Goal: Transaction & Acquisition: Purchase product/service

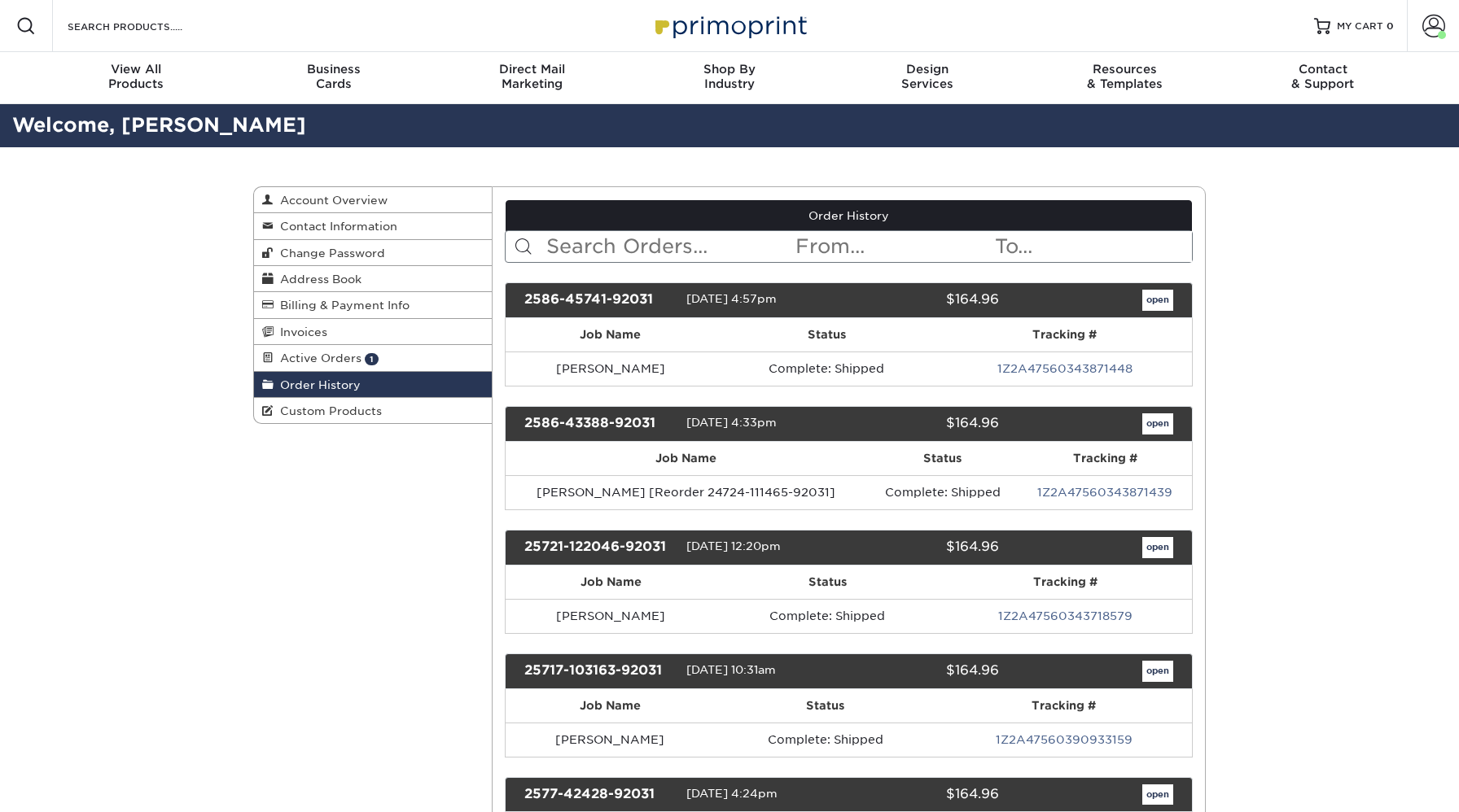
click at [568, 249] on input "text" at bounding box center [669, 246] width 250 height 31
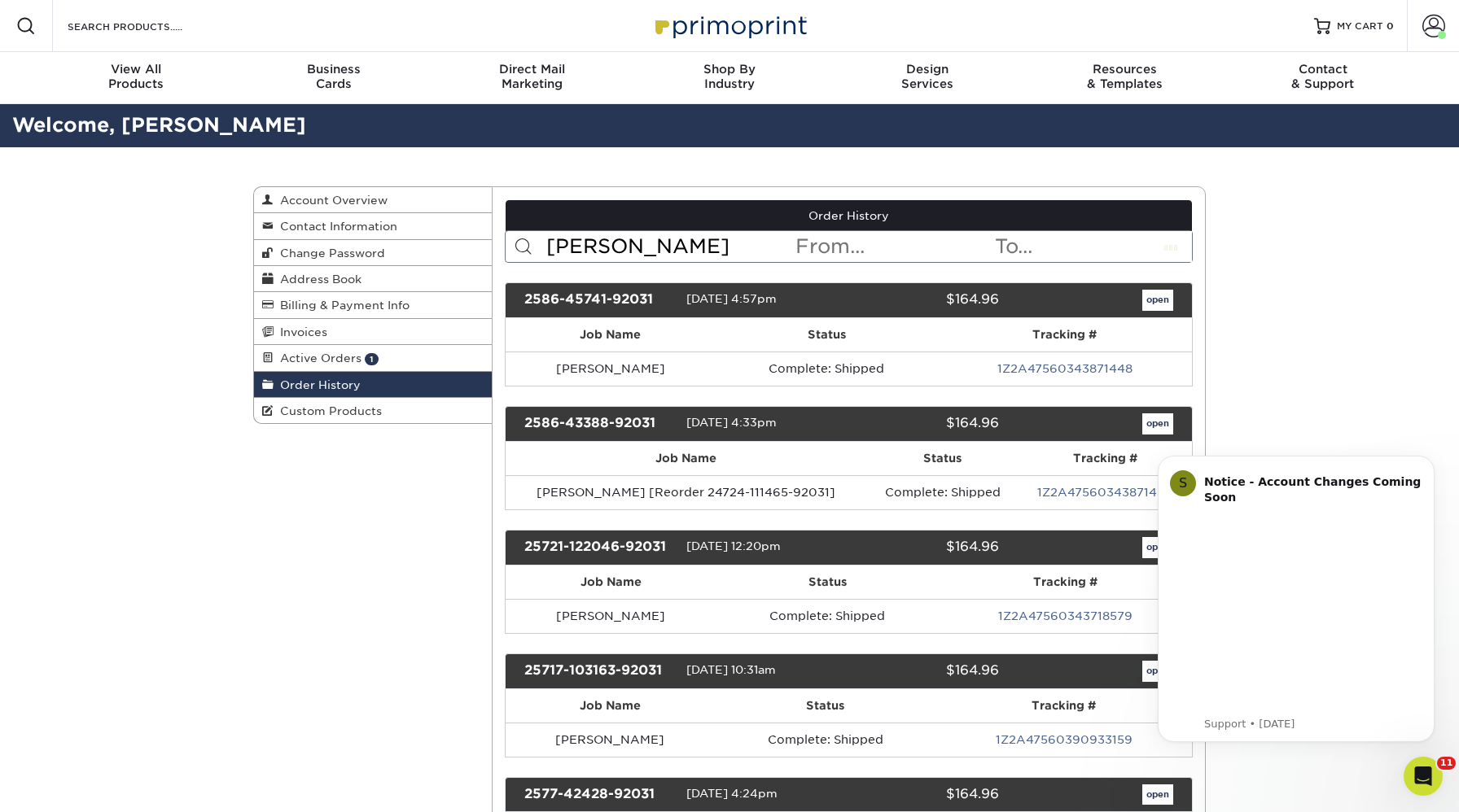
type input "[PERSON_NAME]"
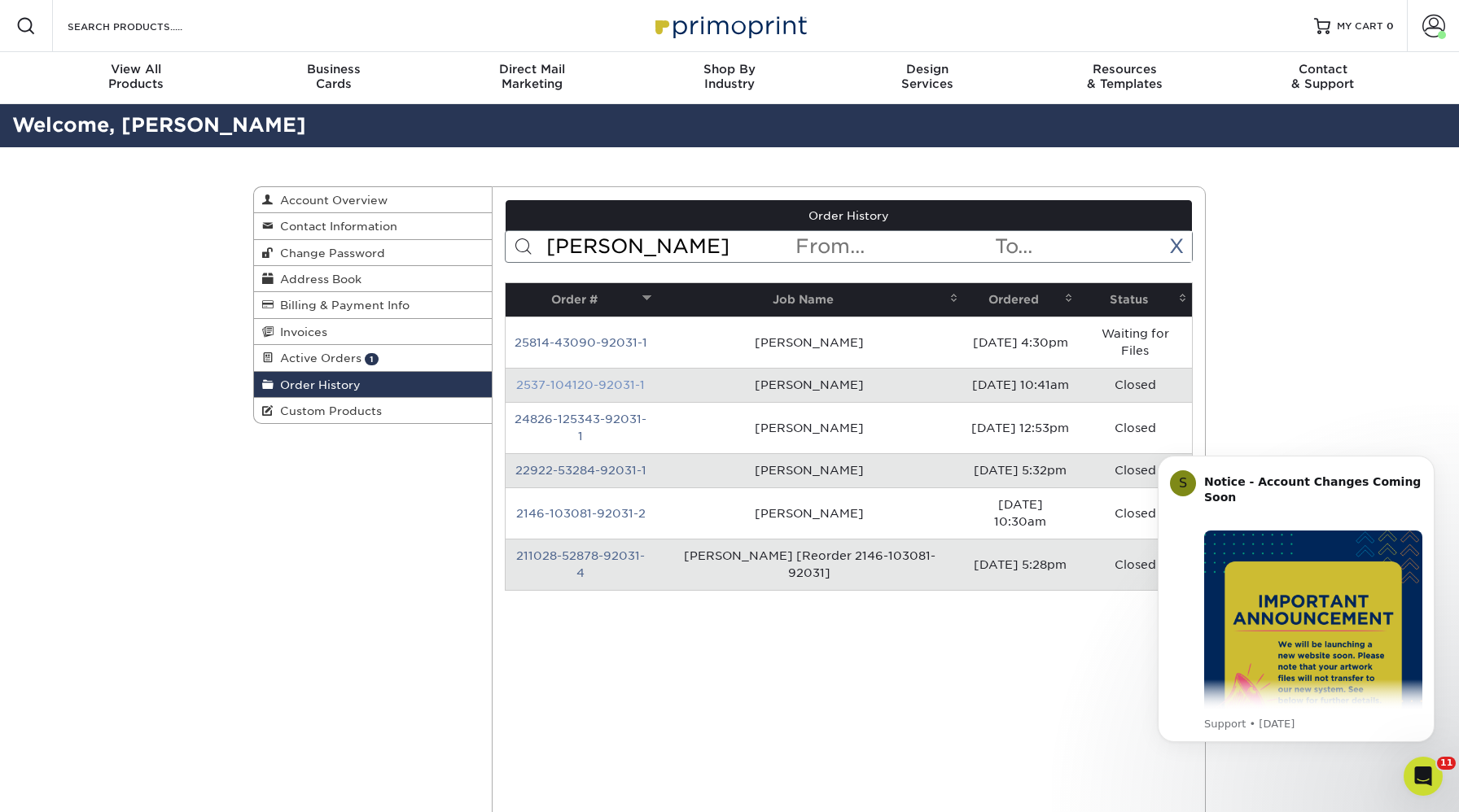
click at [567, 388] on link "2537-104120-92031-1" at bounding box center [581, 385] width 129 height 13
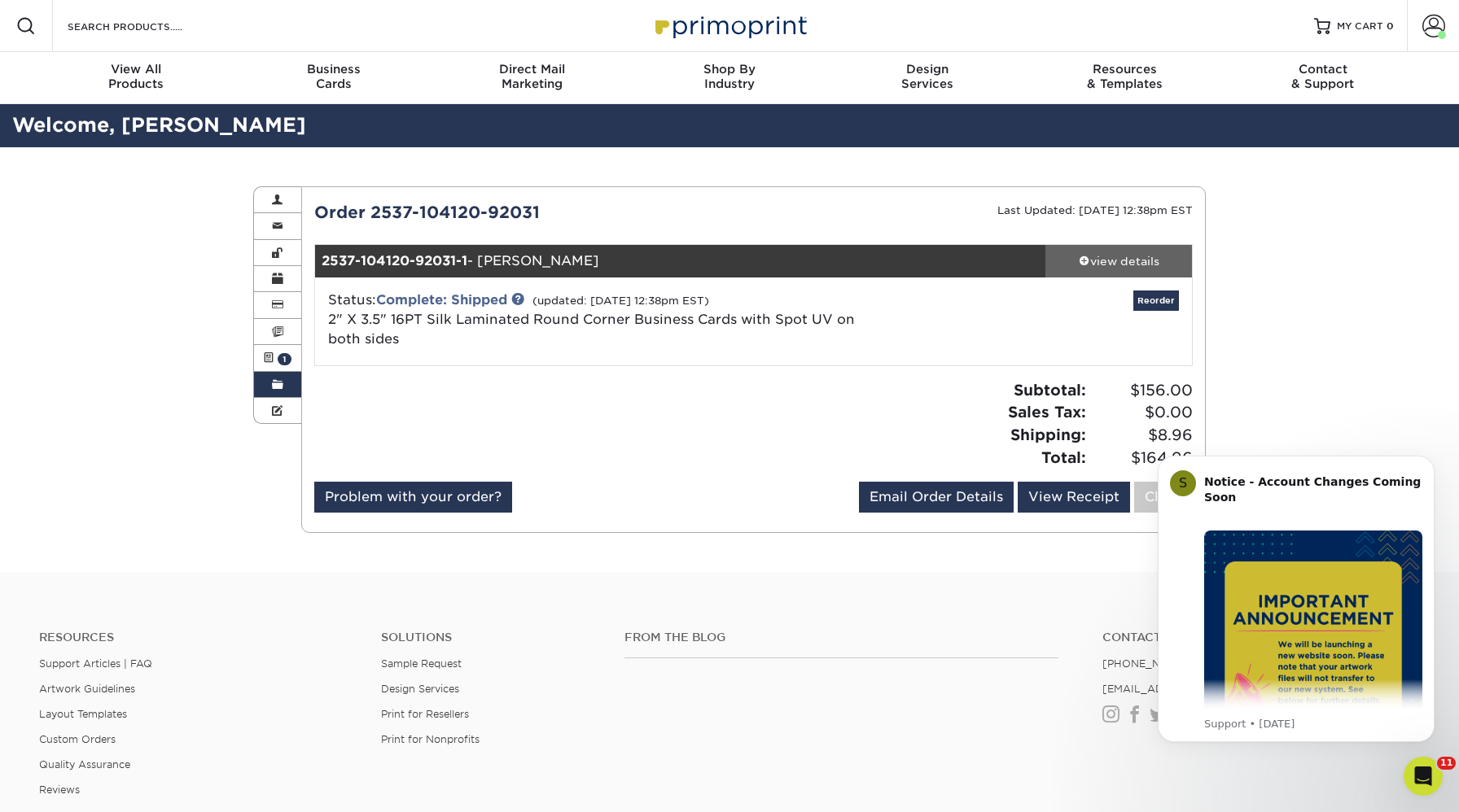
click at [1146, 259] on div "view details" at bounding box center [1118, 261] width 146 height 16
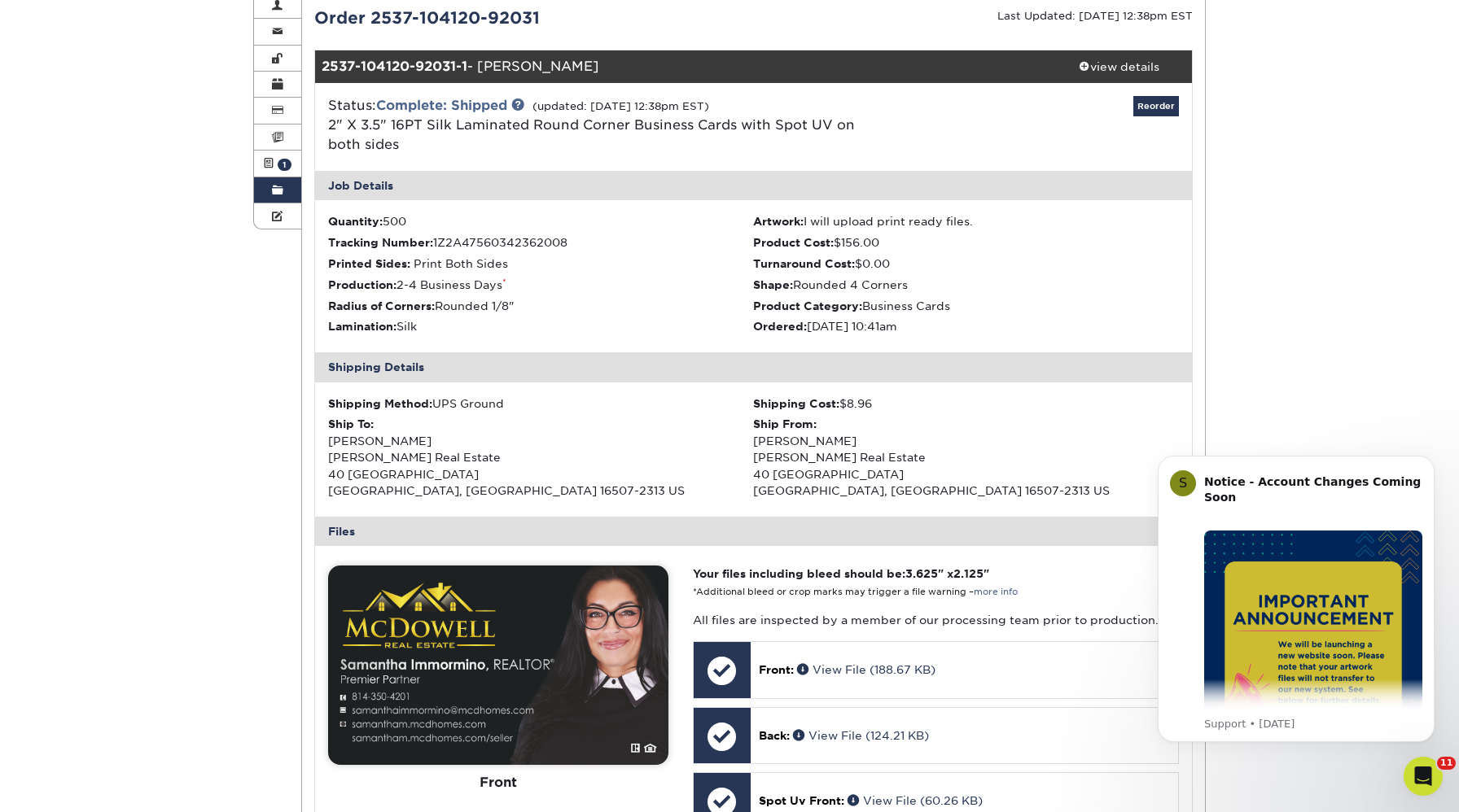
scroll to position [548, 0]
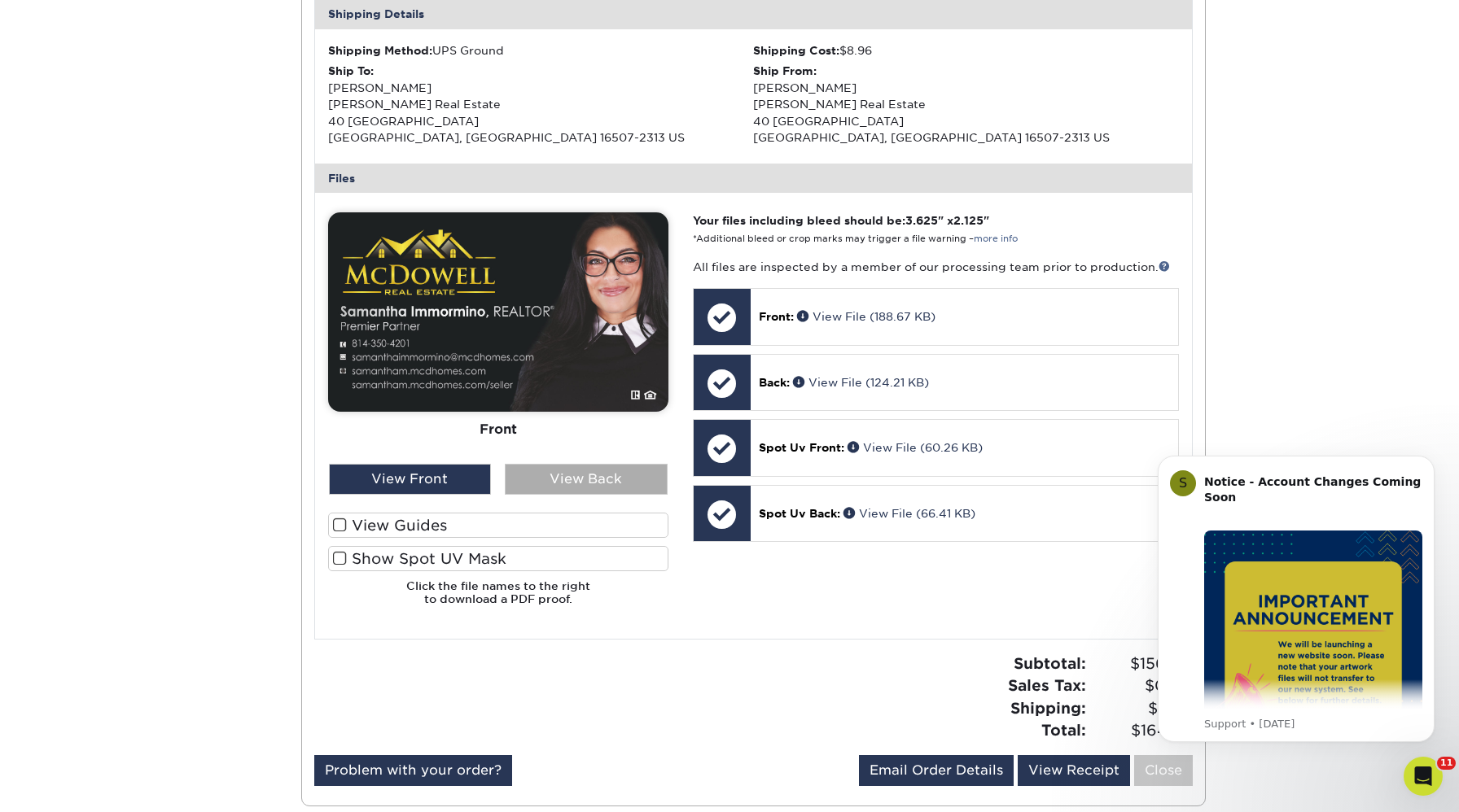
click at [598, 494] on div "View Back" at bounding box center [585, 479] width 163 height 31
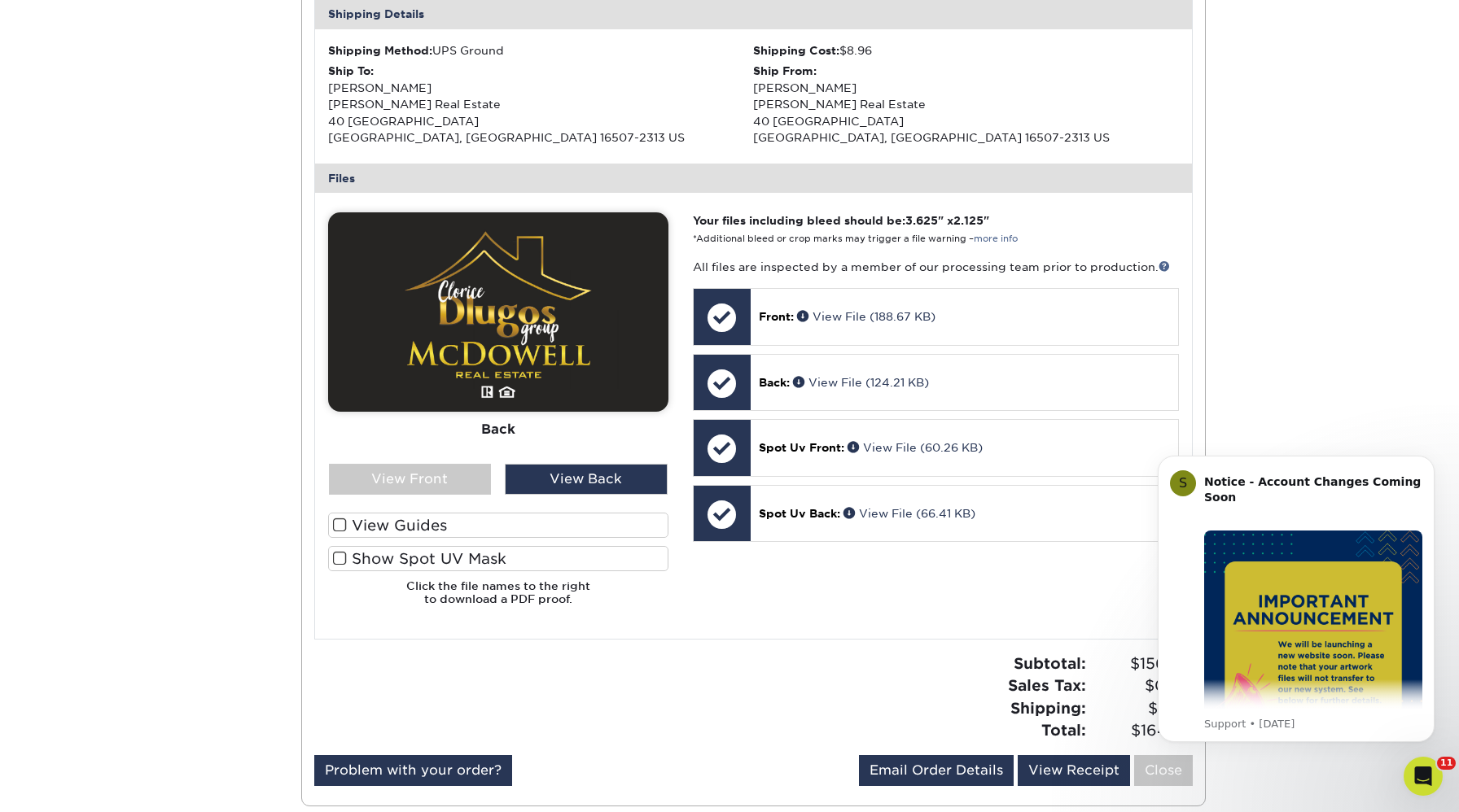
click at [460, 495] on div at bounding box center [498, 416] width 340 height 406
click at [453, 485] on div "View Front" at bounding box center [410, 479] width 163 height 31
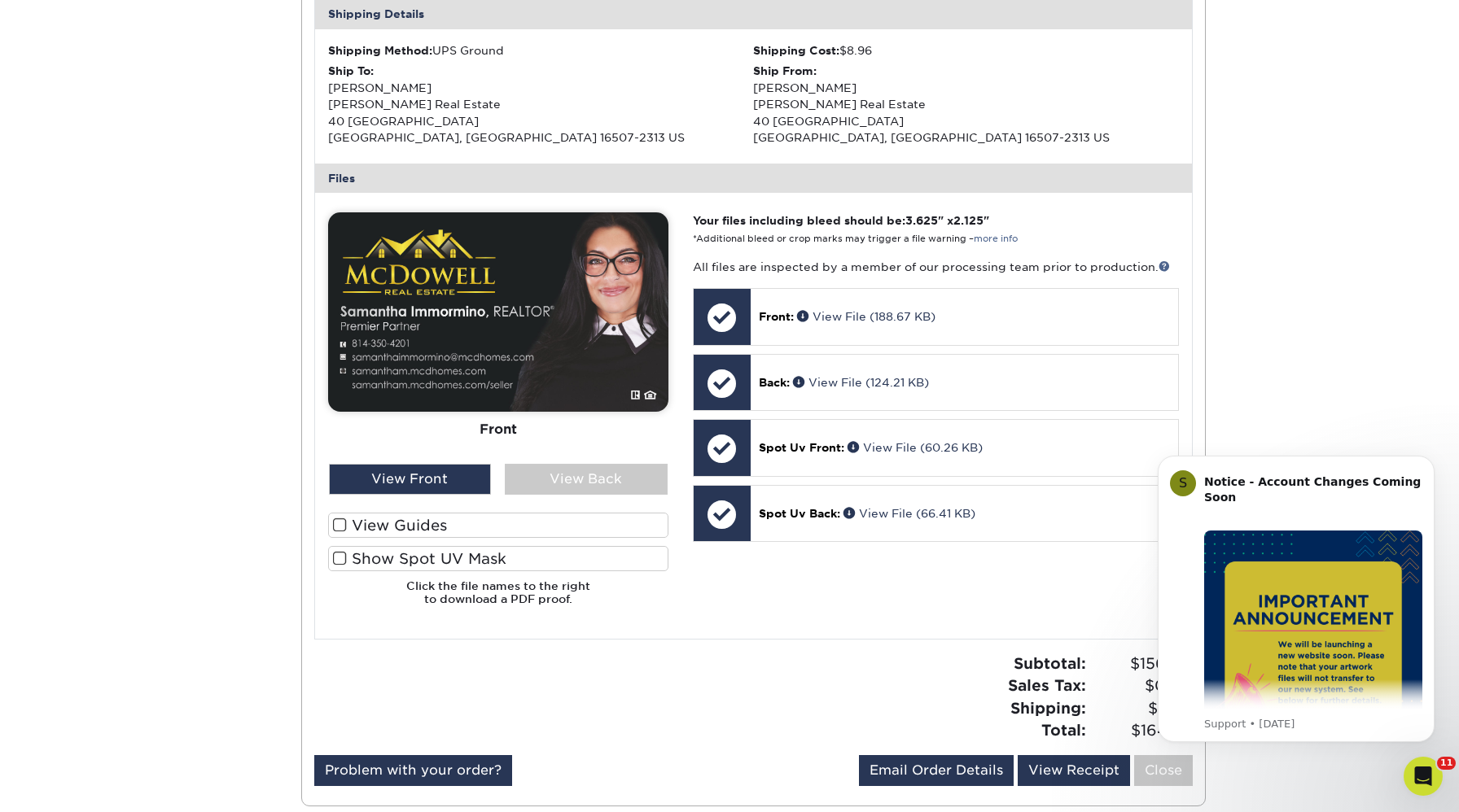
scroll to position [0, 0]
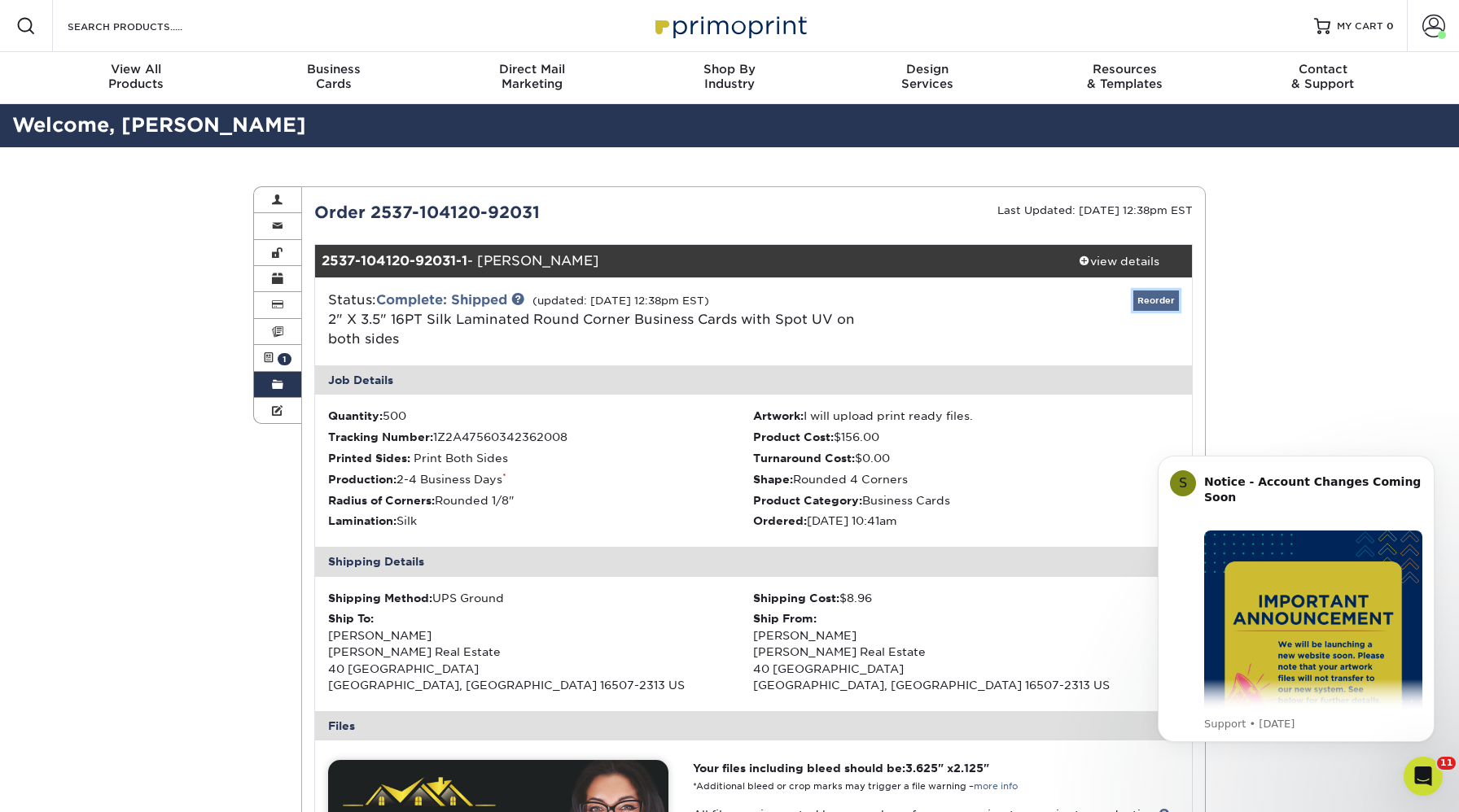
click at [1168, 304] on link "Reorder" at bounding box center [1155, 301] width 46 height 21
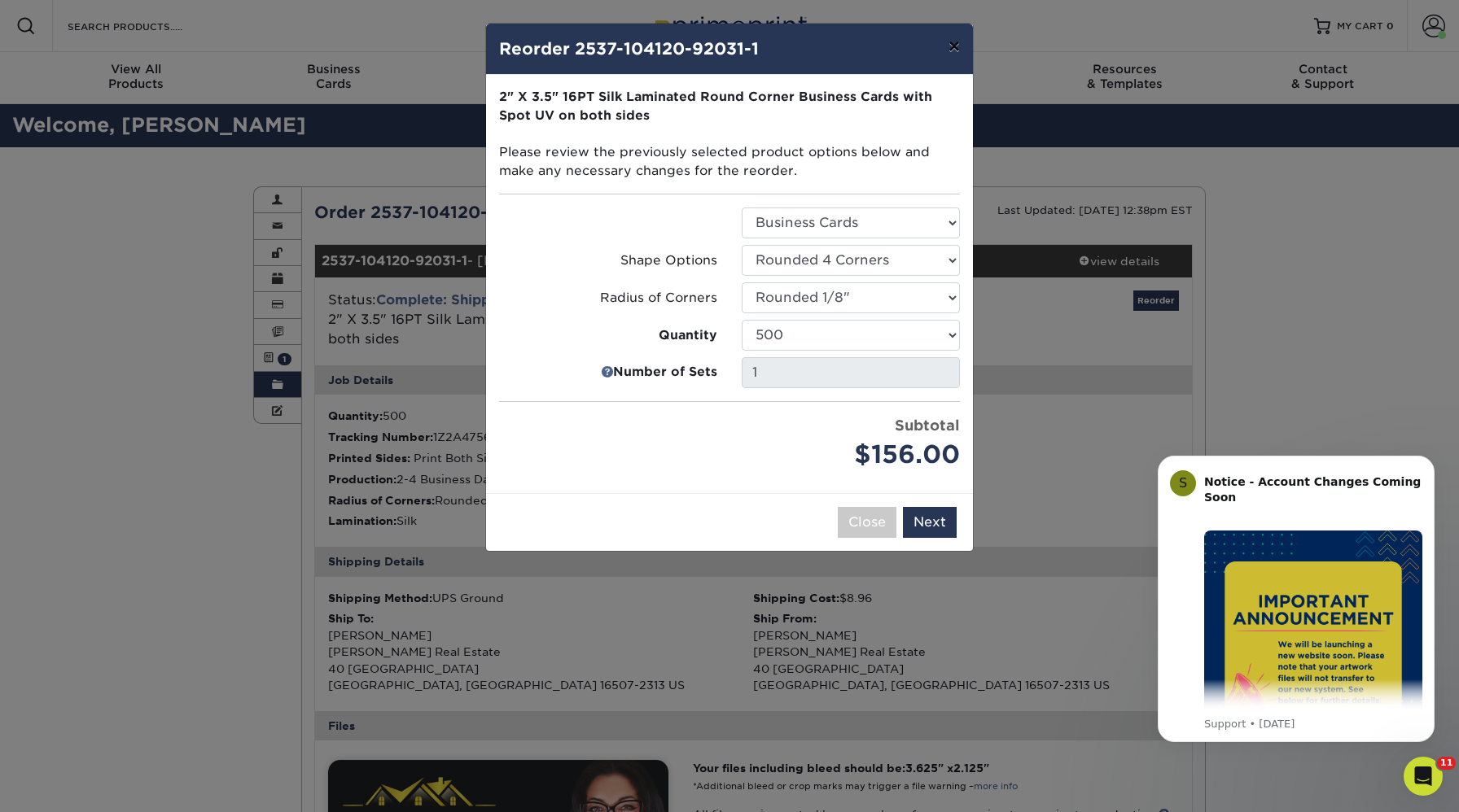
click at [953, 48] on button "×" at bounding box center [954, 46] width 37 height 46
click at [953, 48] on div "Resources Menu Search Products Account [PERSON_NAME] Account Dashboard Active O…" at bounding box center [729, 26] width 1459 height 52
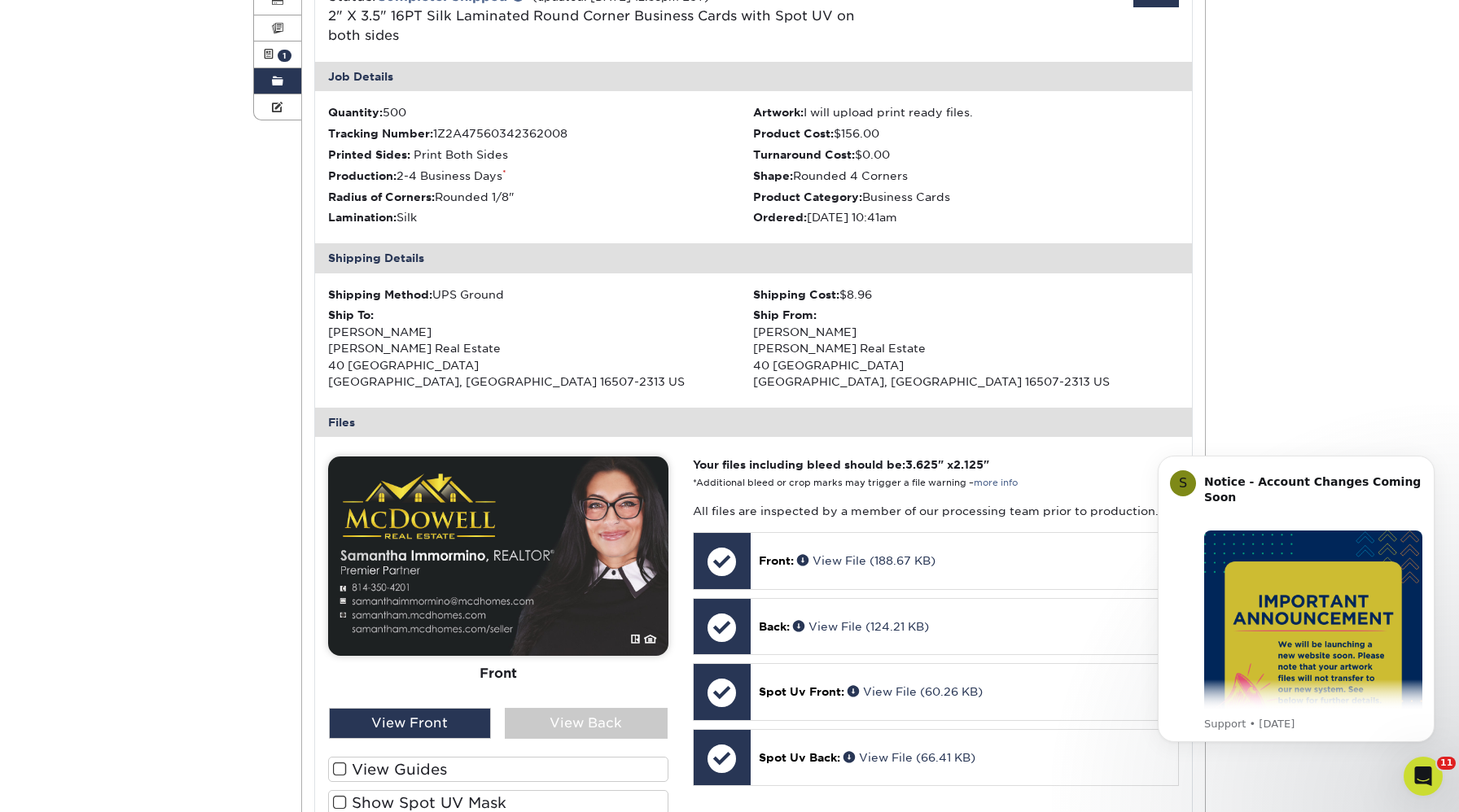
scroll to position [474, 0]
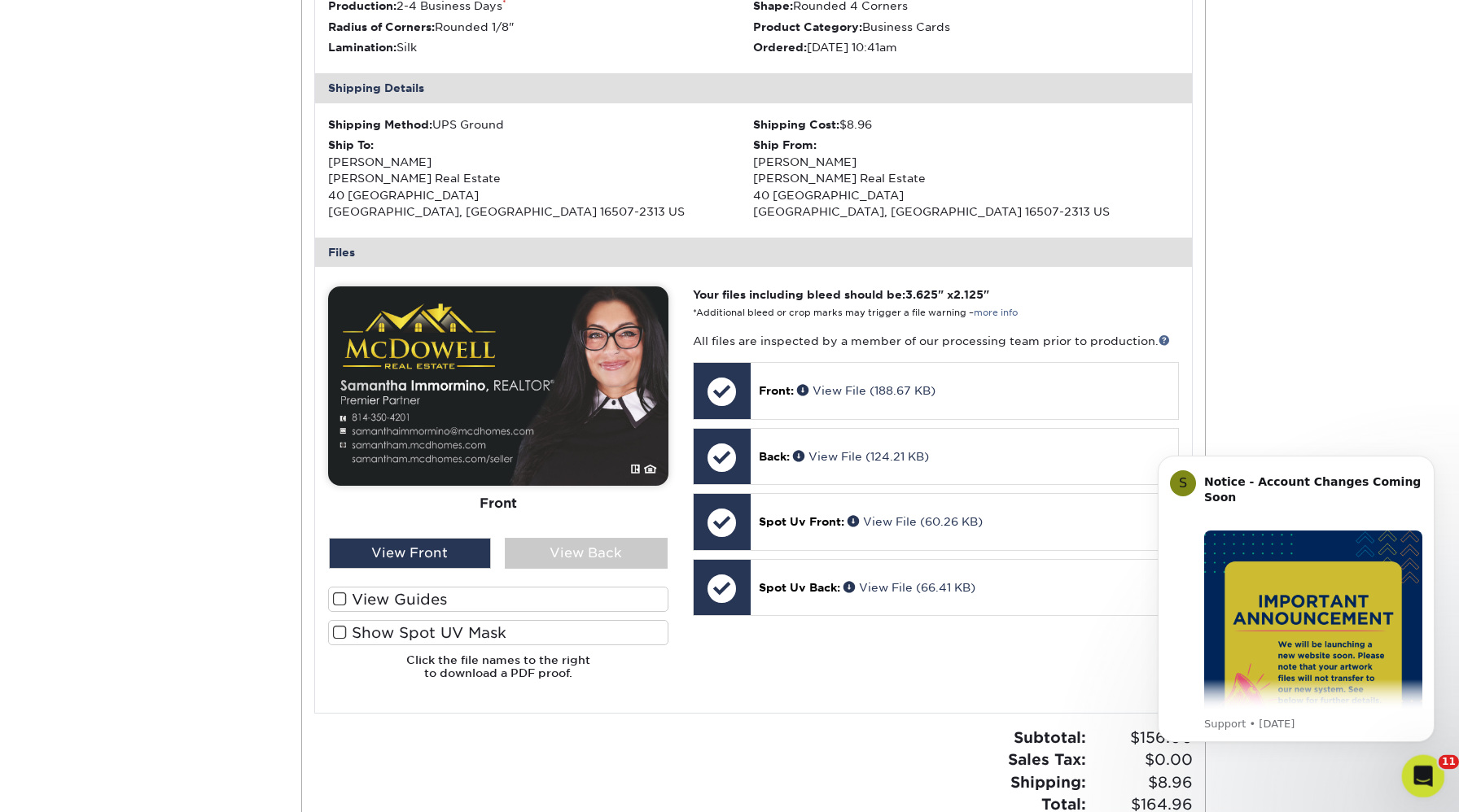
click at [1431, 759] on div "Open Intercom Messenger" at bounding box center [1421, 775] width 54 height 54
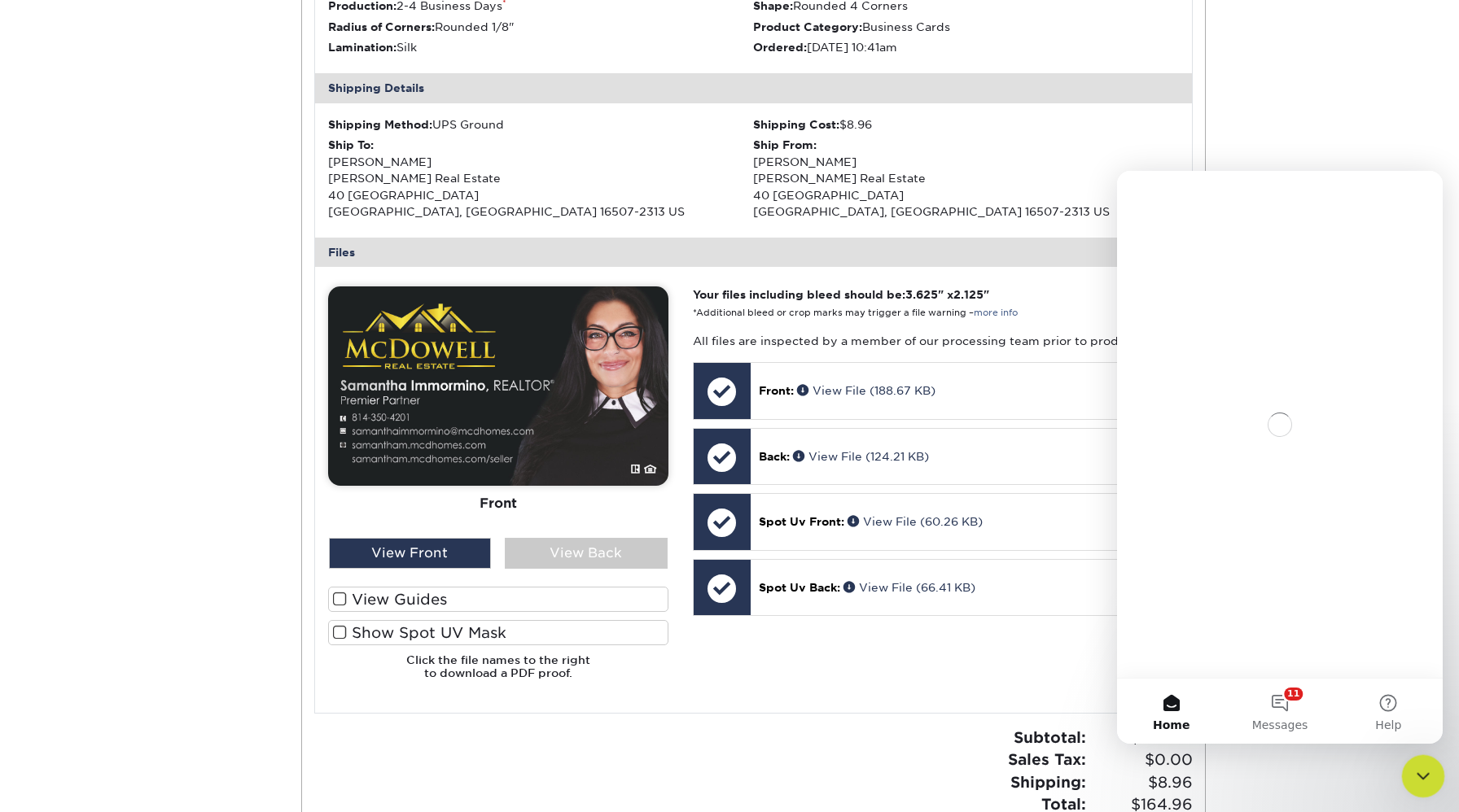
scroll to position [0, 0]
click at [1426, 775] on icon "Close Intercom Messenger" at bounding box center [1420, 774] width 20 height 20
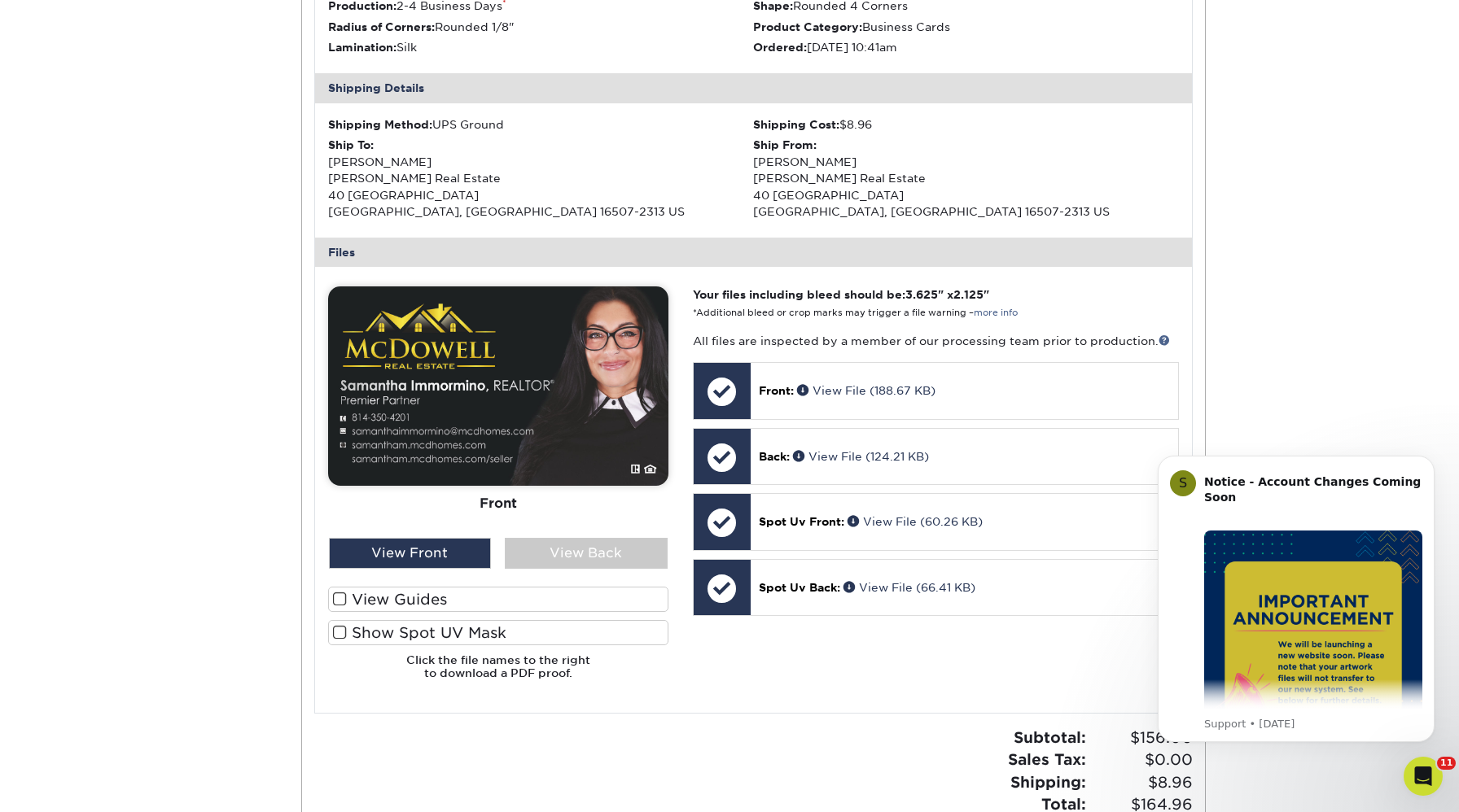
click at [1414, 352] on div "Order History Account Overview Contact Information Change Password Address Book…" at bounding box center [729, 296] width 1459 height 1246
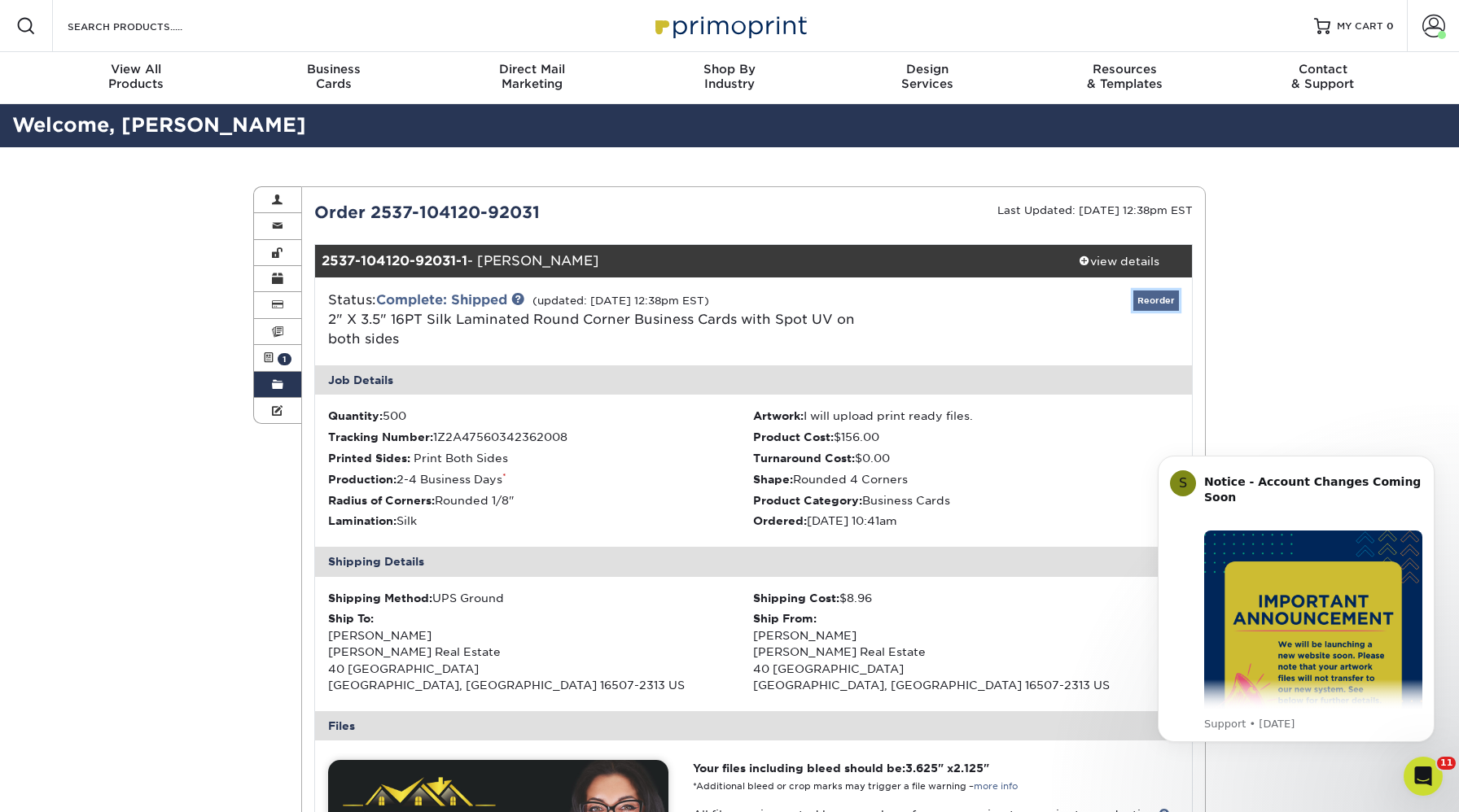
click at [1153, 296] on link "Reorder" at bounding box center [1155, 301] width 46 height 21
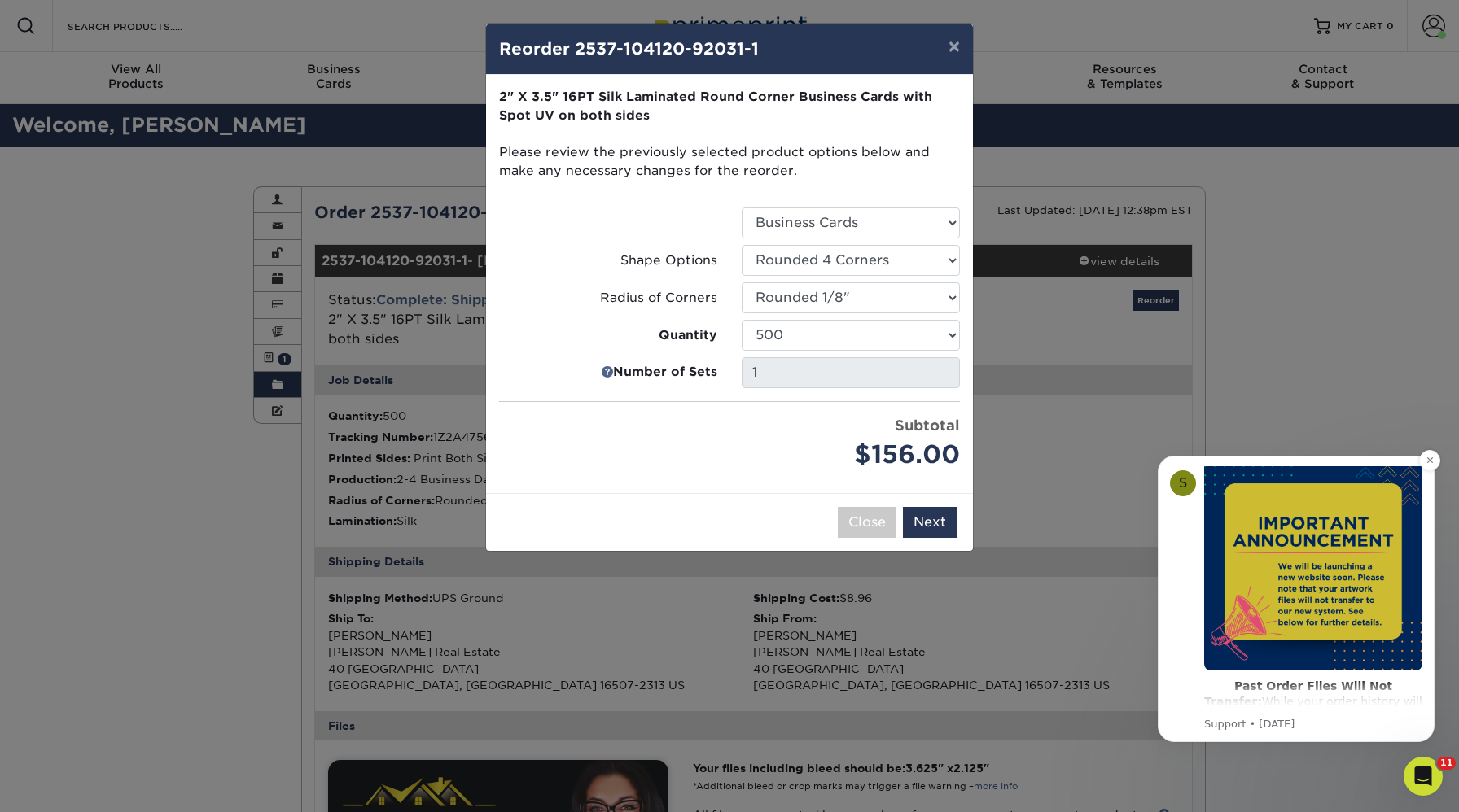
scroll to position [374, 0]
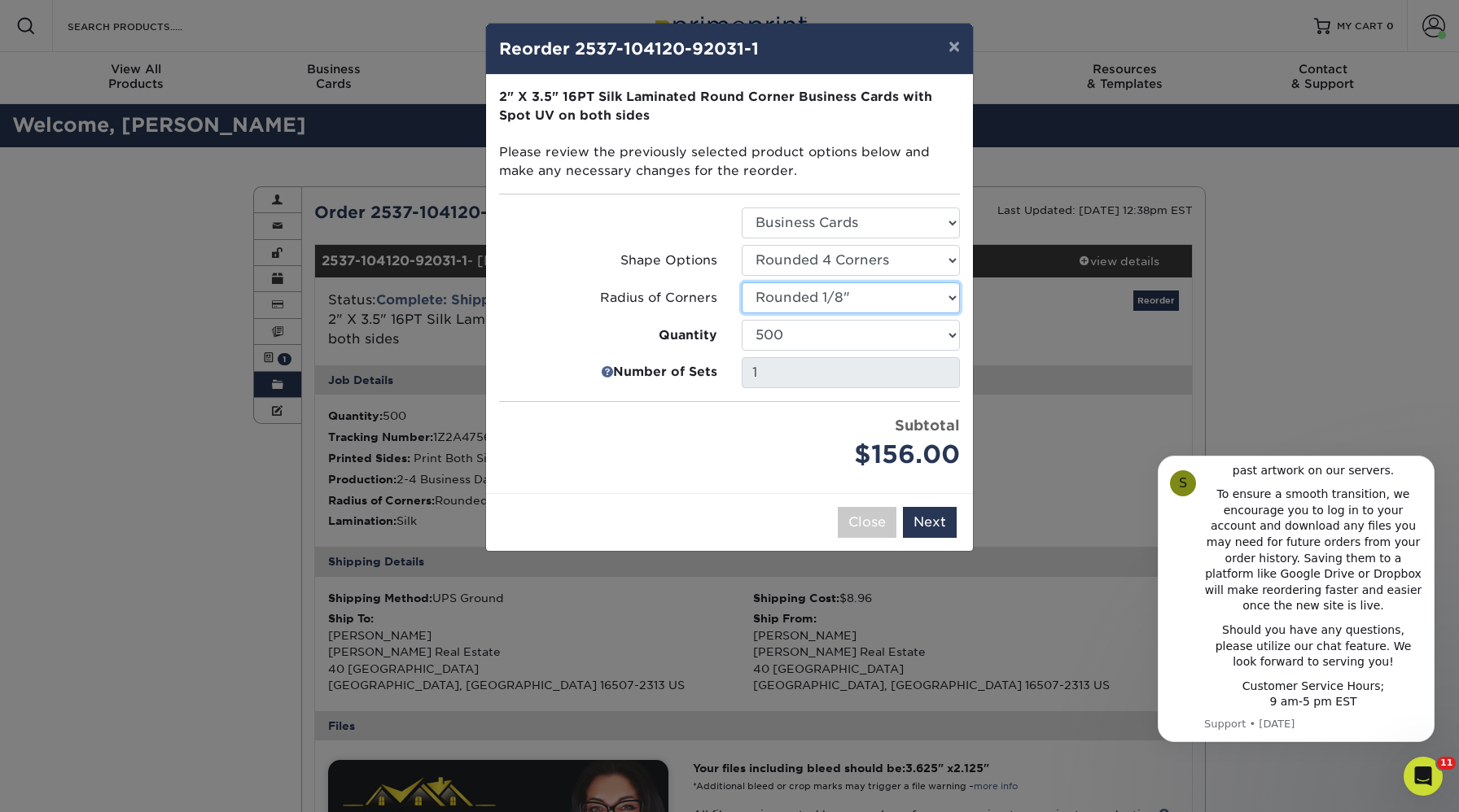
click at [807, 298] on select "Select Option Rounded 1/8" Rounded 1/4"" at bounding box center [850, 297] width 218 height 31
click at [741, 282] on select "Select Option Rounded 1/8" Rounded 1/4"" at bounding box center [850, 297] width 218 height 31
click at [792, 267] on select "Select Option Rounded 2 Corners Rounded 4 Corners" at bounding box center [850, 260] width 218 height 31
click at [741, 245] on select "Select Option Rounded 2 Corners Rounded 4 Corners" at bounding box center [850, 260] width 218 height 31
click at [773, 268] on select "Select Option Rounded 2 Corners Rounded 4 Corners" at bounding box center [850, 260] width 218 height 31
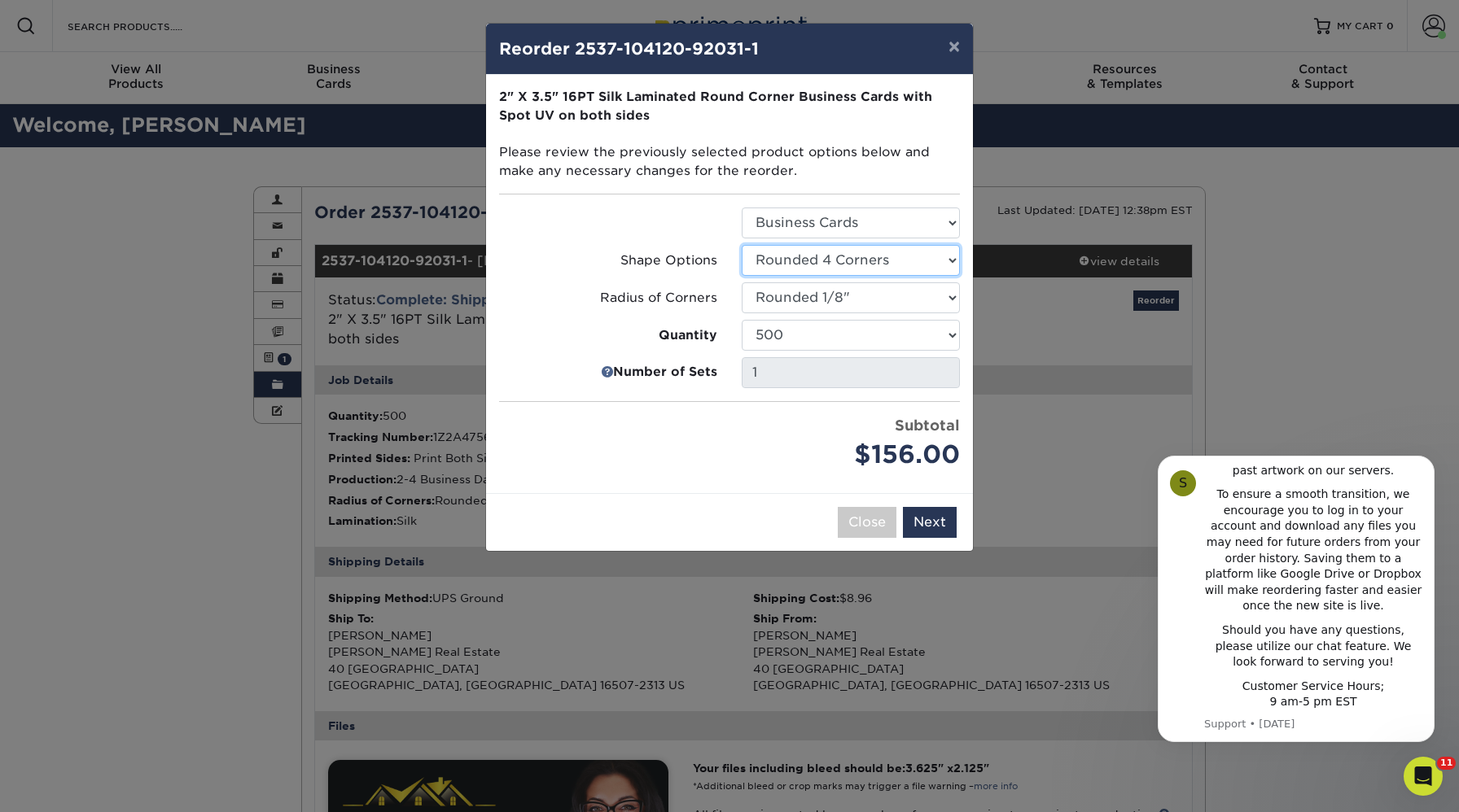
click at [741, 245] on select "Select Option Rounded 2 Corners Rounded 4 Corners" at bounding box center [850, 260] width 218 height 31
click at [943, 536] on button "Next" at bounding box center [929, 522] width 54 height 31
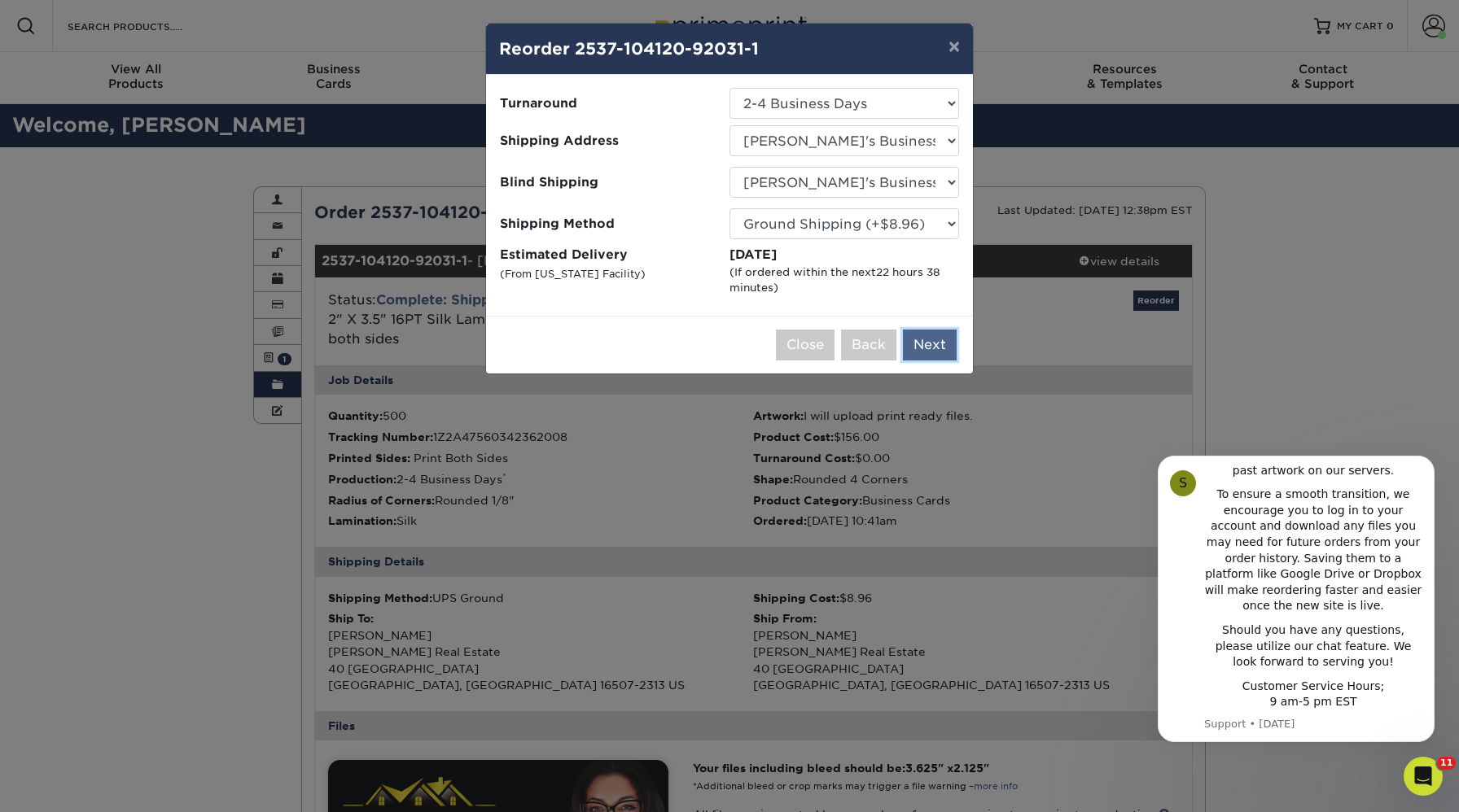
click at [935, 351] on button "Next" at bounding box center [929, 345] width 54 height 31
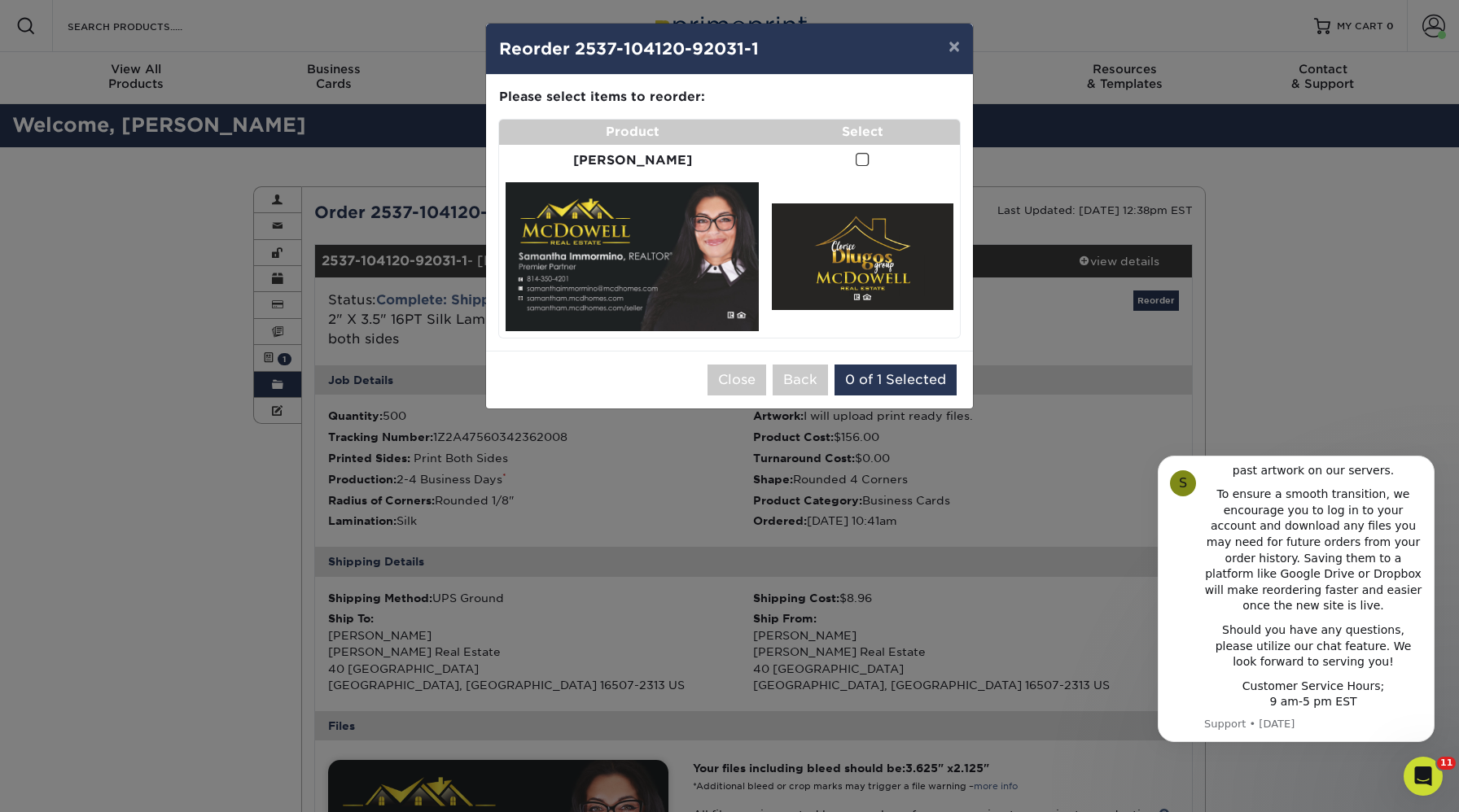
click at [856, 165] on span at bounding box center [862, 159] width 14 height 16
click at [0, 0] on input "checkbox" at bounding box center [0, 0] width 0 height 0
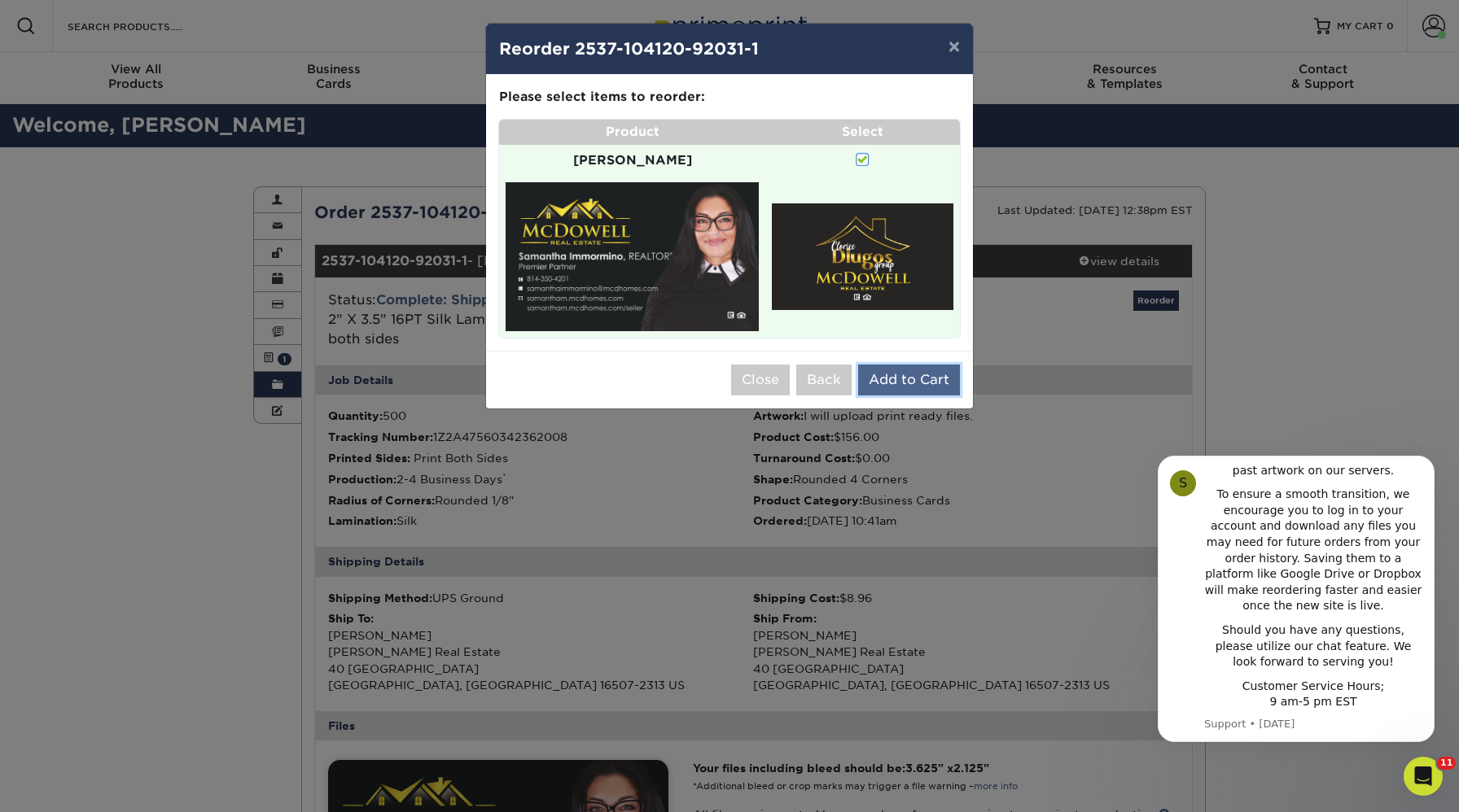
click at [908, 365] on button "Add to Cart" at bounding box center [908, 379] width 102 height 31
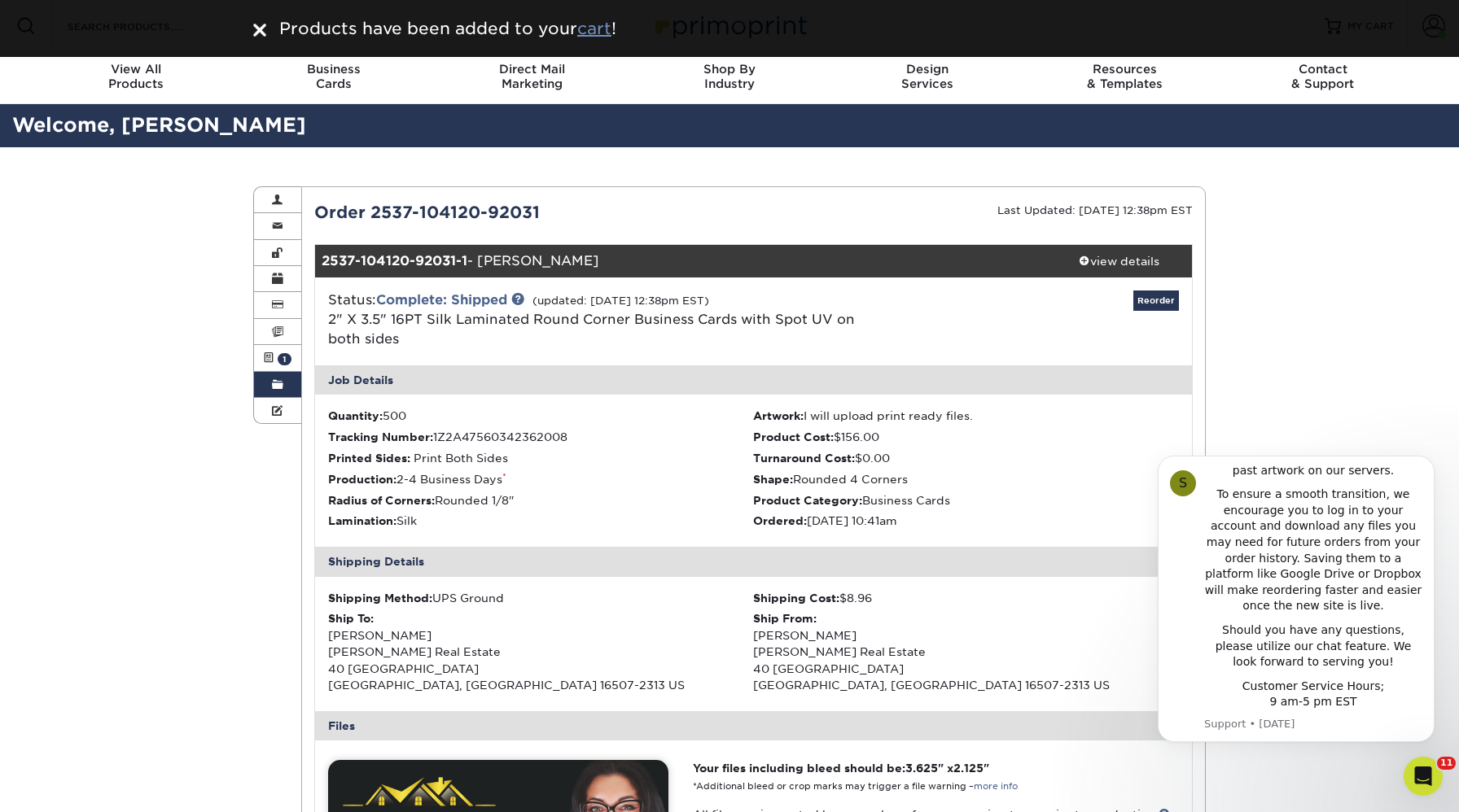
click at [599, 31] on u "cart" at bounding box center [594, 28] width 34 height 20
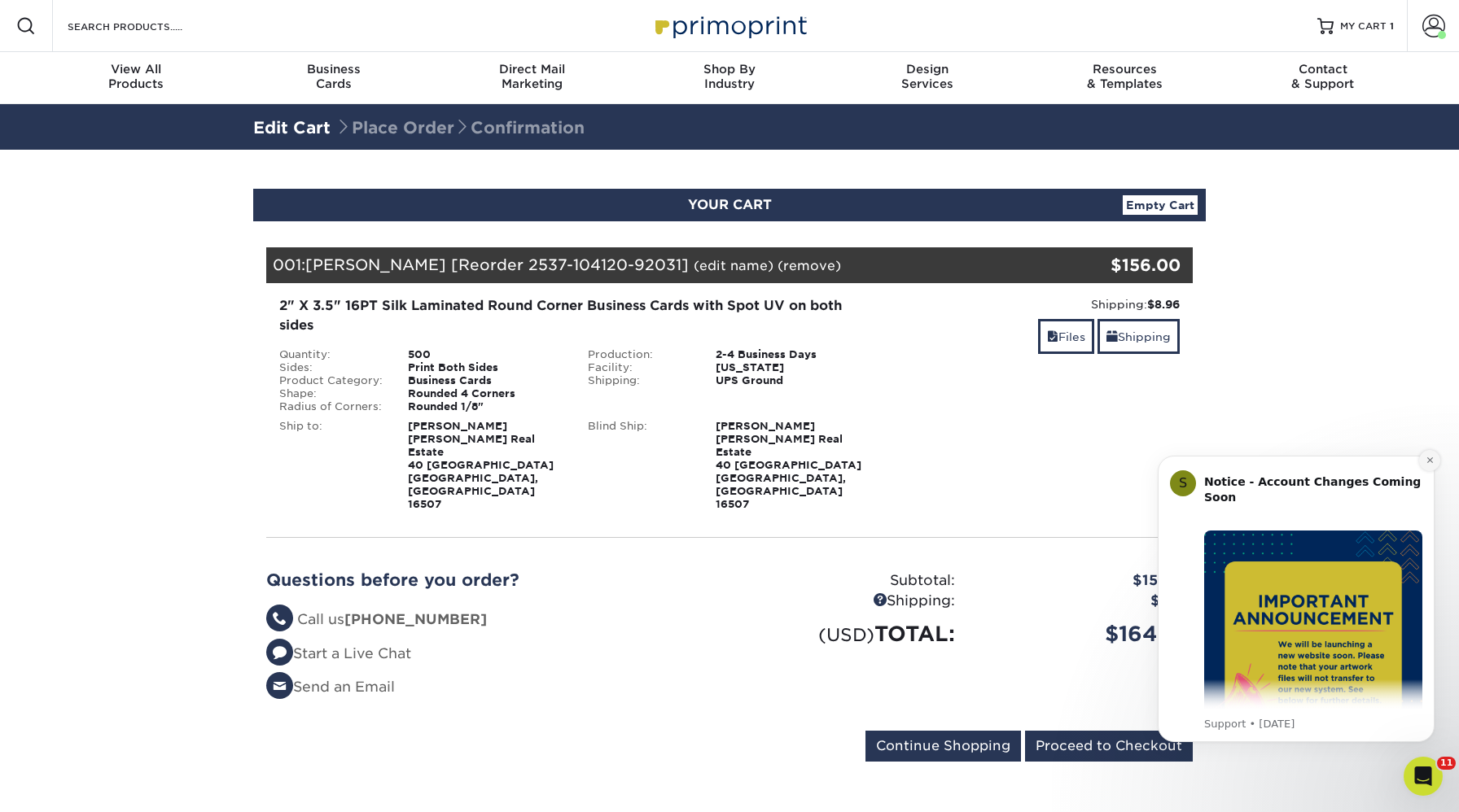
click at [1427, 460] on icon "Dismiss notification" at bounding box center [1430, 461] width 9 height 9
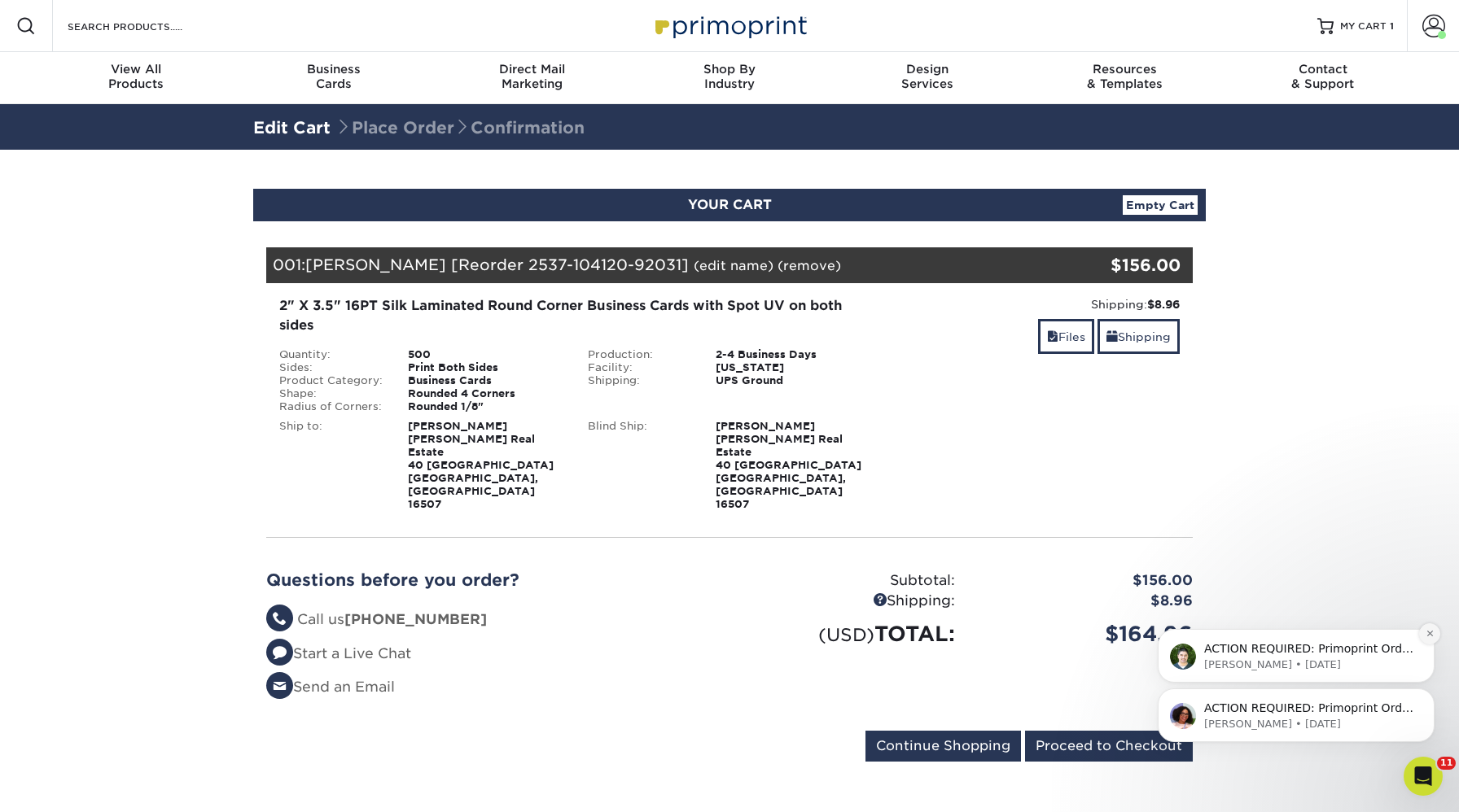
click at [1427, 633] on icon "Dismiss notification" at bounding box center [1430, 634] width 9 height 9
click at [1428, 694] on icon "Dismiss notification" at bounding box center [1429, 693] width 6 height 6
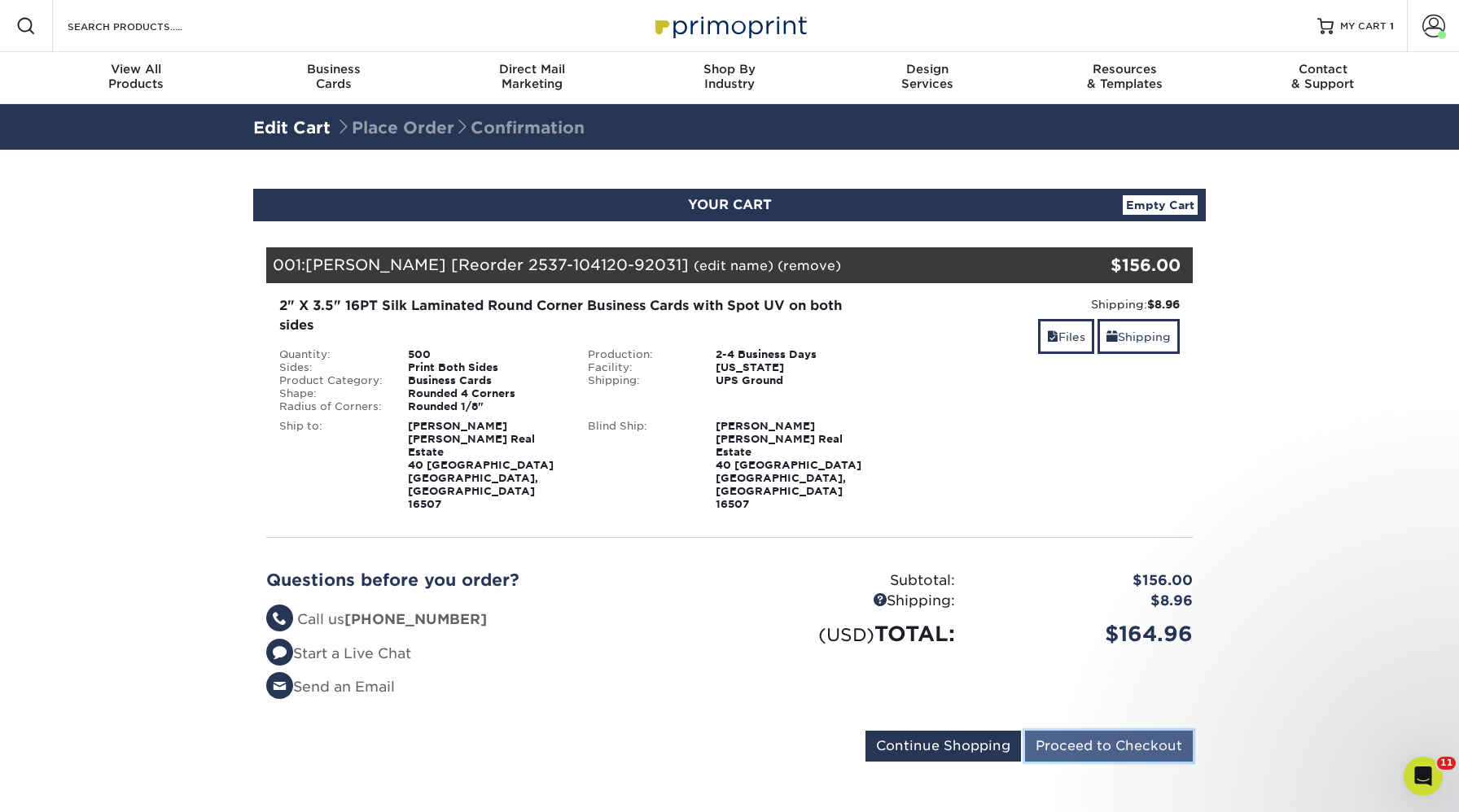
click at [1116, 731] on input "Proceed to Checkout" at bounding box center [1108, 746] width 168 height 31
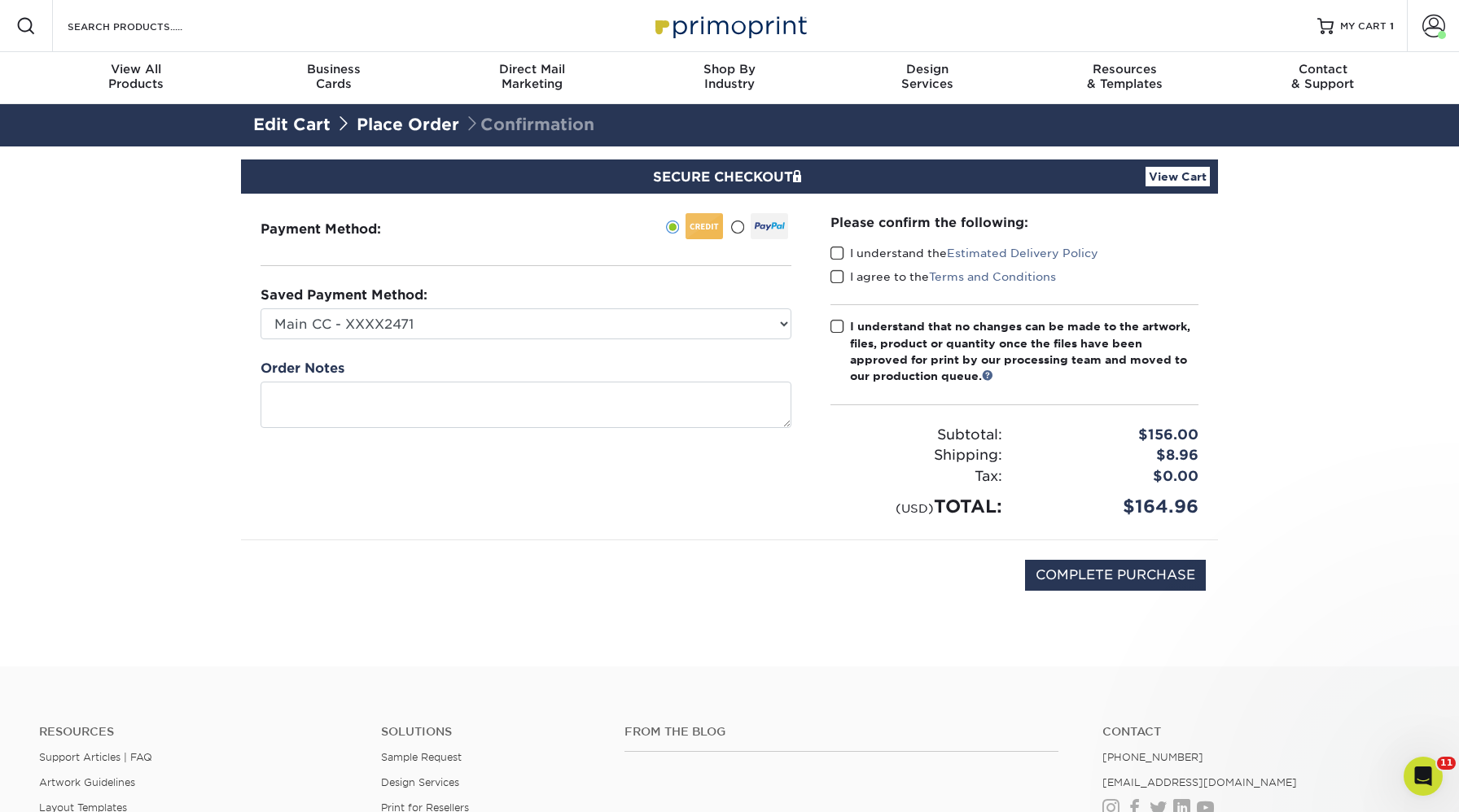
click at [837, 254] on span at bounding box center [837, 254] width 14 height 16
click at [0, 0] on input "I understand the Estimated Delivery Policy" at bounding box center [0, 0] width 0 height 0
click at [837, 270] on span at bounding box center [837, 277] width 14 height 16
click at [0, 0] on input "I agree to the Terms and Conditions" at bounding box center [0, 0] width 0 height 0
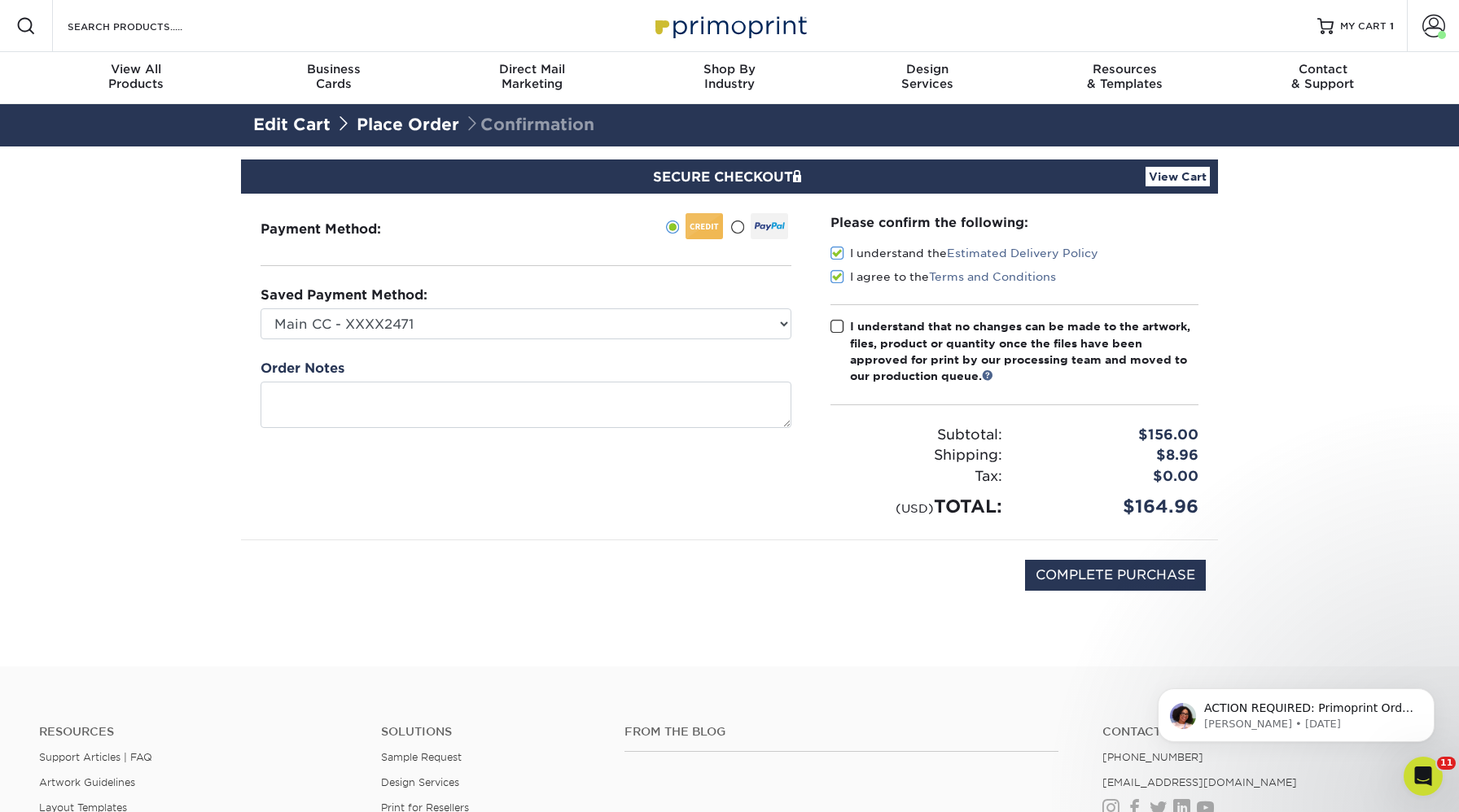
click at [835, 242] on div "Please confirm the following: I understand the Estimated Delivery Policy I agre…" at bounding box center [1014, 366] width 368 height 307
click at [836, 324] on span at bounding box center [837, 326] width 14 height 16
click at [0, 0] on input "I understand that no changes can be made to the artwork, files, product or quan…" at bounding box center [0, 0] width 0 height 0
click at [1120, 574] on input "COMPLETE PURCHASE" at bounding box center [1115, 575] width 181 height 31
type input "PROCESSING, PLEASE WAIT..."
